Goal: Task Accomplishment & Management: Use online tool/utility

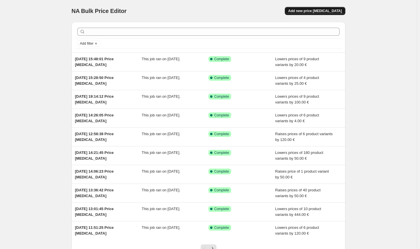
click at [313, 13] on button "Add new price [MEDICAL_DATA]" at bounding box center [315, 11] width 61 height 8
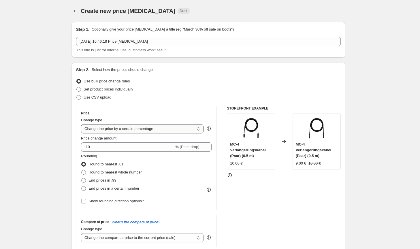
click at [138, 132] on select "Change the price to a certain amount Change the price by a certain amount Chang…" at bounding box center [142, 128] width 123 height 9
select select "by"
click at [82, 124] on select "Change the price to a certain amount Change the price by a certain amount Chang…" at bounding box center [142, 128] width 123 height 9
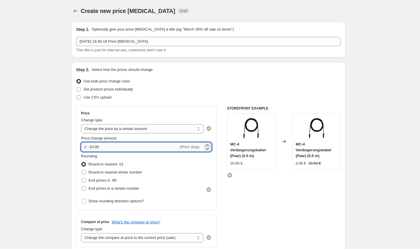
drag, startPoint x: 117, startPoint y: 149, endPoint x: 91, endPoint y: 146, distance: 25.8
click at [91, 146] on input "-10.00" at bounding box center [133, 147] width 90 height 9
type input "-55.00"
click at [119, 174] on span "Round to nearest whole number" at bounding box center [115, 172] width 53 height 4
click at [82, 171] on input "Round to nearest whole number" at bounding box center [81, 170] width 0 height 0
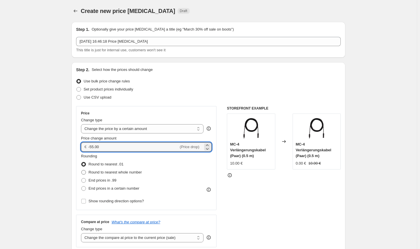
radio input "true"
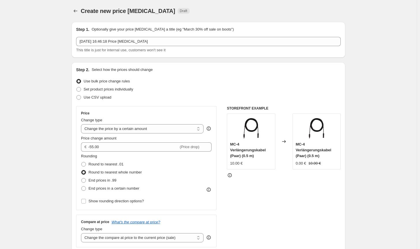
click at [151, 244] on div "Compare at price What's the compare at price? Change type Change the compare at…" at bounding box center [146, 231] width 141 height 32
click at [153, 240] on select "Change the compare at price to the current price (sale) Change the compare at p…" at bounding box center [142, 237] width 123 height 9
select select "no_change"
click at [82, 233] on select "Change the compare at price to the current price (sale) Change the compare at p…" at bounding box center [142, 237] width 123 height 9
click at [259, 213] on div "STOREFRONT EXAMPLE MC-4 Verlängerungskabel (Paar) (0.5 m) 10.00 € Changed to MC…" at bounding box center [284, 176] width 114 height 141
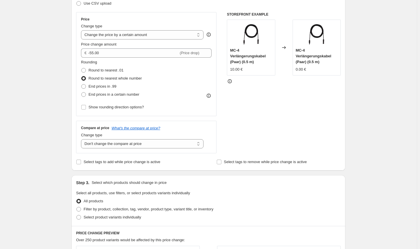
scroll to position [173, 0]
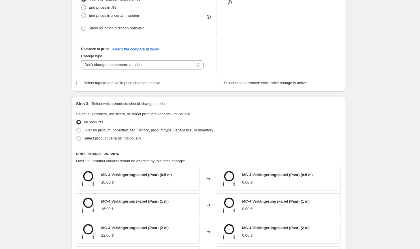
click at [176, 135] on div "Select product variants individually" at bounding box center [208, 138] width 265 height 8
drag, startPoint x: 183, startPoint y: 135, endPoint x: 185, endPoint y: 132, distance: 3.7
click at [183, 135] on div "Select product variants individually" at bounding box center [208, 138] width 265 height 8
click at [185, 132] on span "Filter by product, collection, tag, vendor, product type, variant title, or inv…" at bounding box center [149, 130] width 130 height 4
click at [77, 128] on input "Filter by product, collection, tag, vendor, product type, variant title, or inv…" at bounding box center [76, 128] width 0 height 0
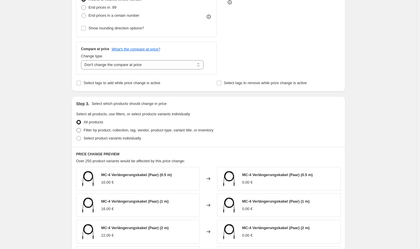
radio input "true"
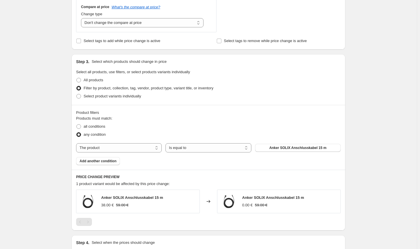
scroll to position [231, 0]
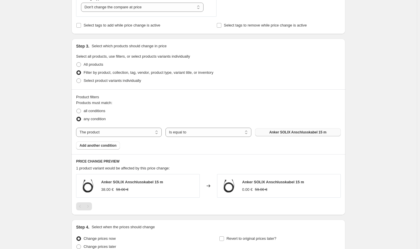
click at [297, 134] on span "Anker SOLIX Anschlusskabel 15 m" at bounding box center [297, 132] width 57 height 5
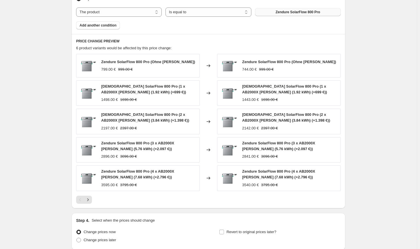
scroll to position [399, 0]
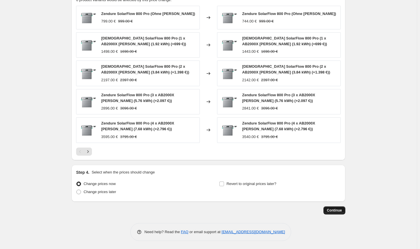
click at [330, 212] on span "Continue" at bounding box center [334, 210] width 15 height 5
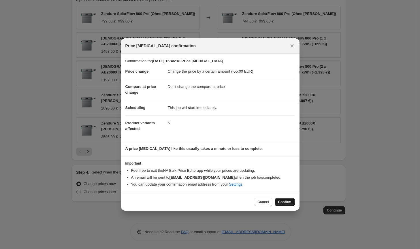
click at [280, 202] on span "Confirm" at bounding box center [284, 202] width 13 height 5
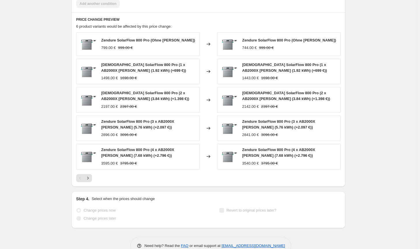
select select "by"
select select "no_change"
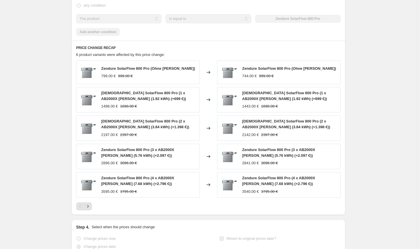
scroll to position [0, 0]
